Goal: Information Seeking & Learning: Learn about a topic

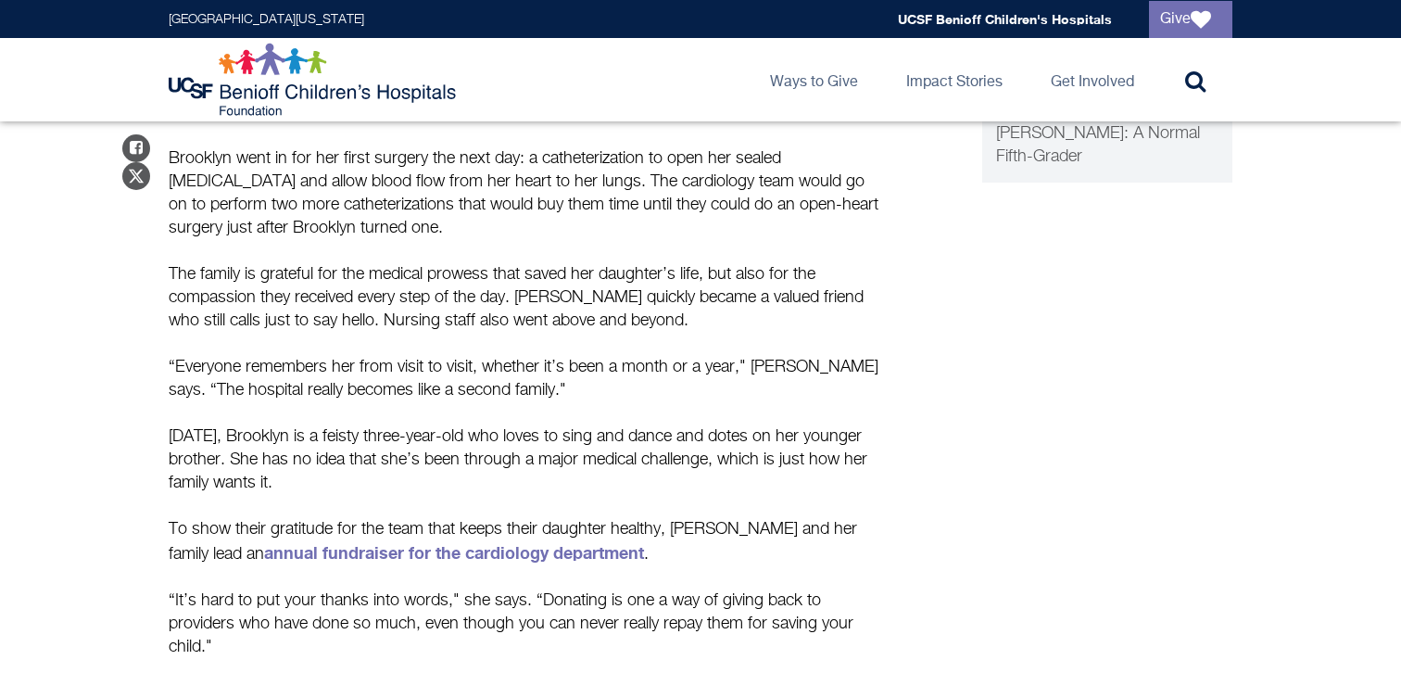
scroll to position [1106, 0]
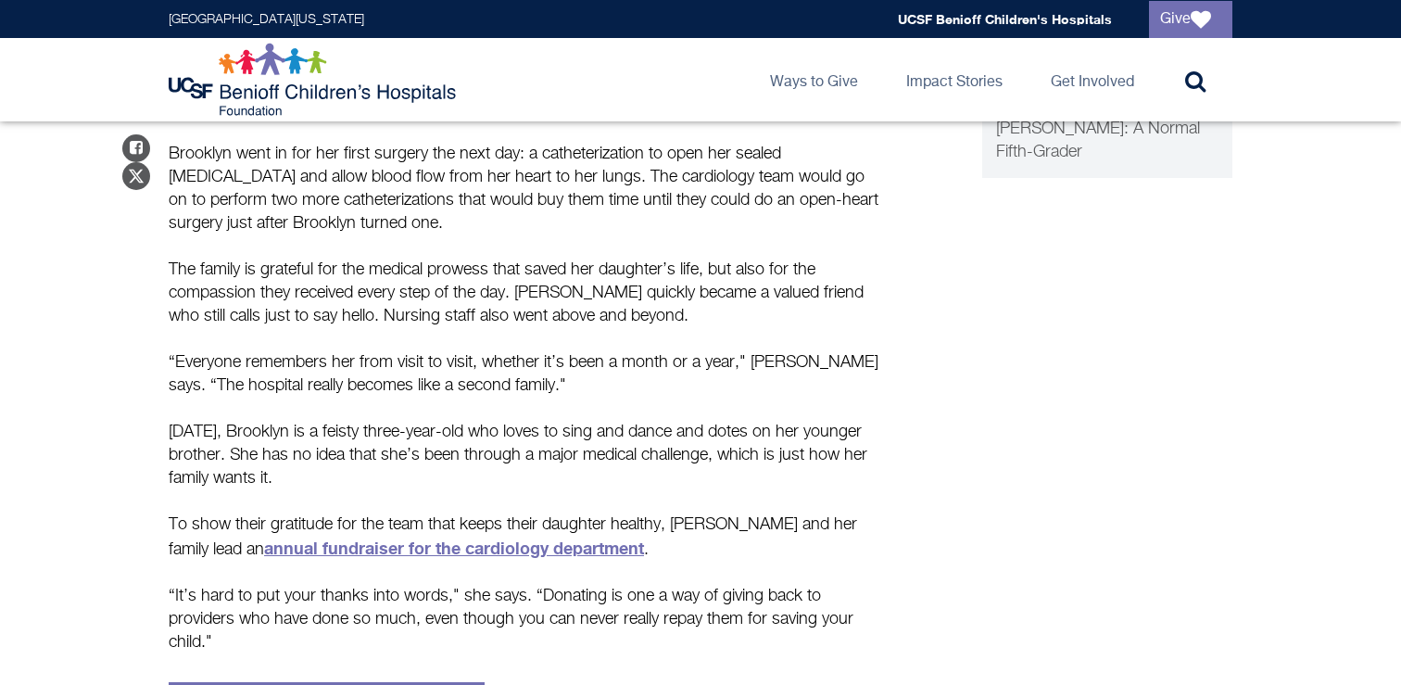
click at [504, 538] on link "annual fundraiser for the cardiology department" at bounding box center [454, 548] width 380 height 20
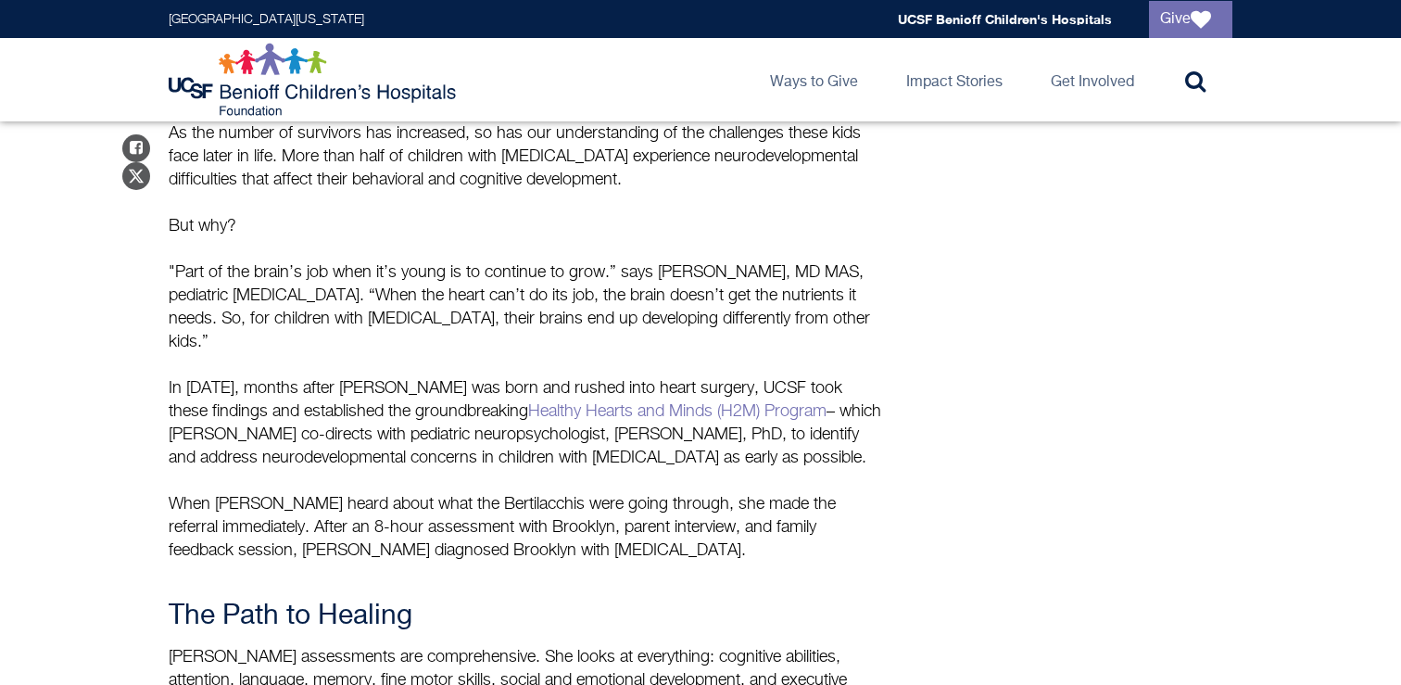
scroll to position [1593, 0]
drag, startPoint x: 427, startPoint y: 361, endPoint x: 617, endPoint y: 362, distance: 190.0
click at [617, 378] on p "In [DATE], months after Brooklyn was born and rushed into heart surgery, UCSF t…" at bounding box center [526, 424] width 714 height 93
copy p "Healthy Hearts and Minds"
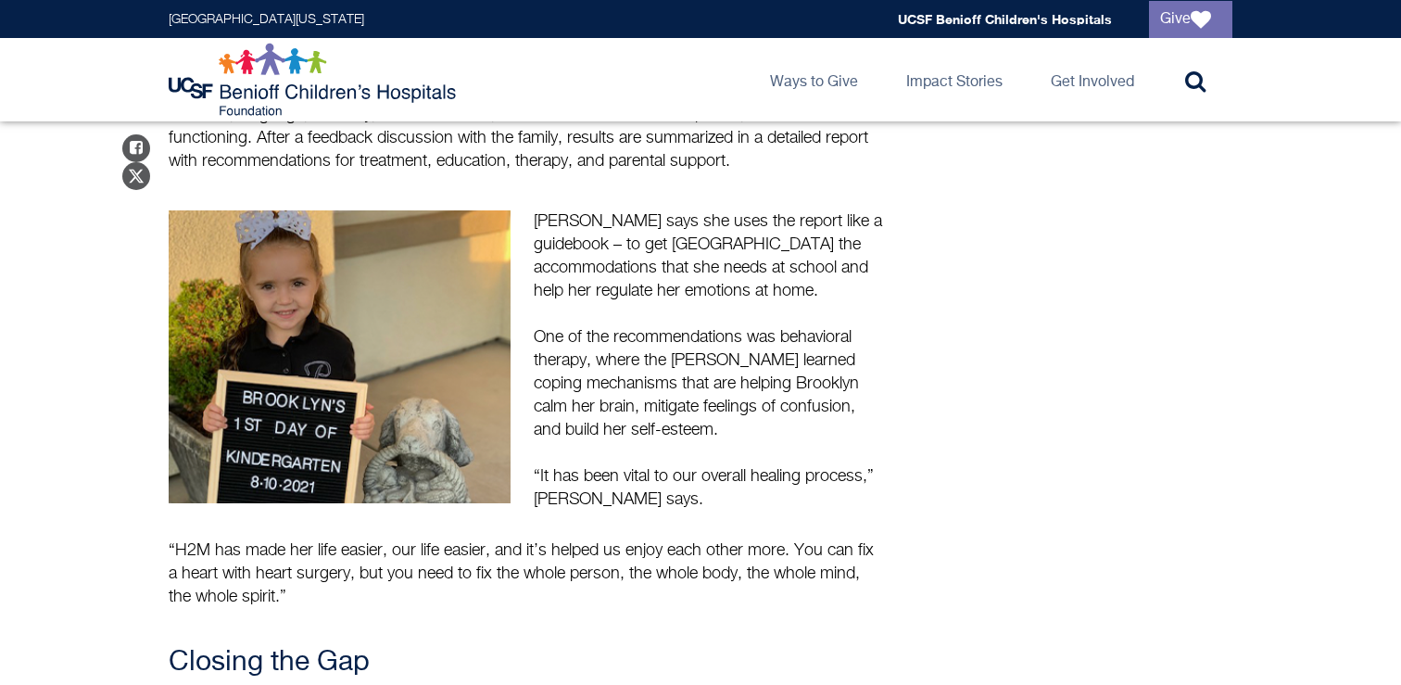
scroll to position [2176, 0]
